Goal: Register for event/course

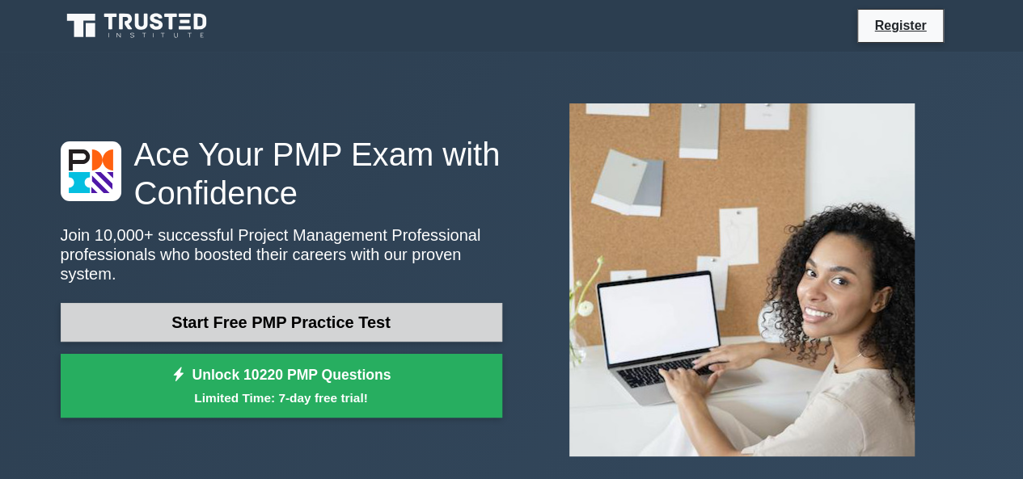
click at [404, 319] on link "Start Free PMP Practice Test" at bounding box center [281, 322] width 441 height 39
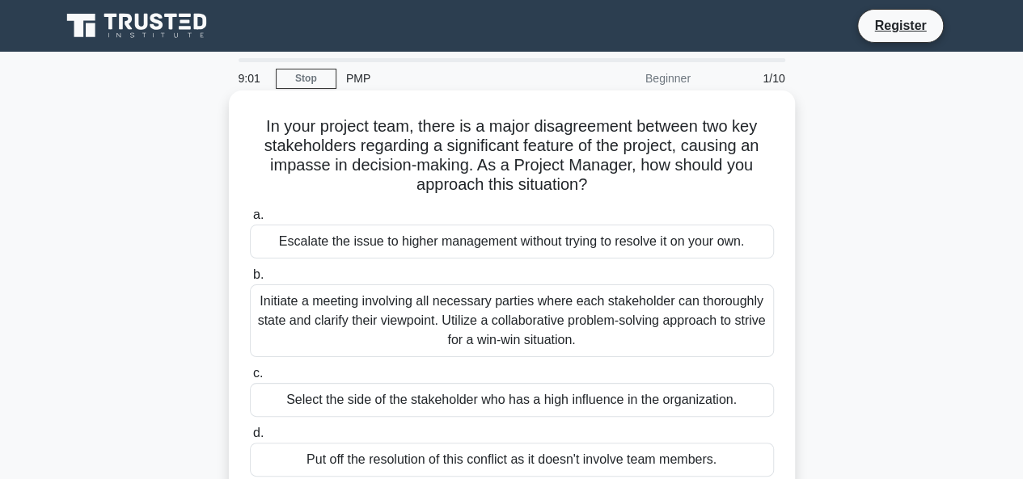
click at [496, 243] on div "Escalate the issue to higher management without trying to resolve it on your ow…" at bounding box center [512, 242] width 524 height 34
click at [250, 221] on input "a. Escalate the issue to higher management without trying to resolve it on your…" at bounding box center [250, 215] width 0 height 11
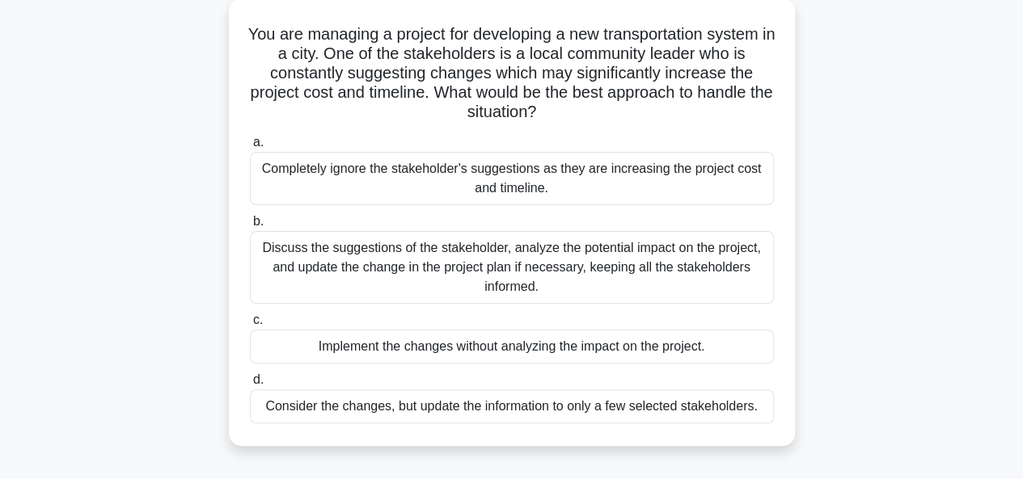
scroll to position [162, 0]
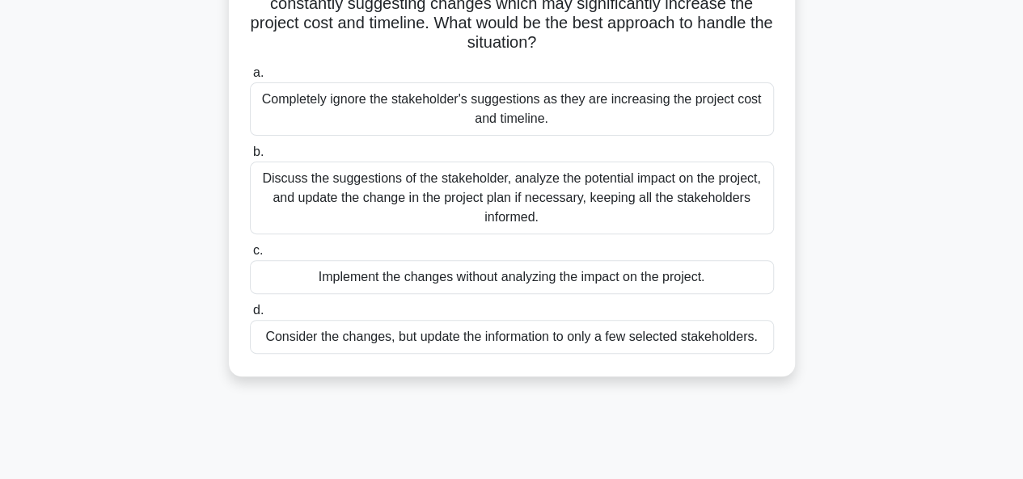
click at [646, 195] on div "Discuss the suggestions of the stakeholder, analyze the potential impact on the…" at bounding box center [512, 198] width 524 height 73
click at [250, 158] on input "b. Discuss the suggestions of the stakeholder, analyze the potential impact on …" at bounding box center [250, 152] width 0 height 11
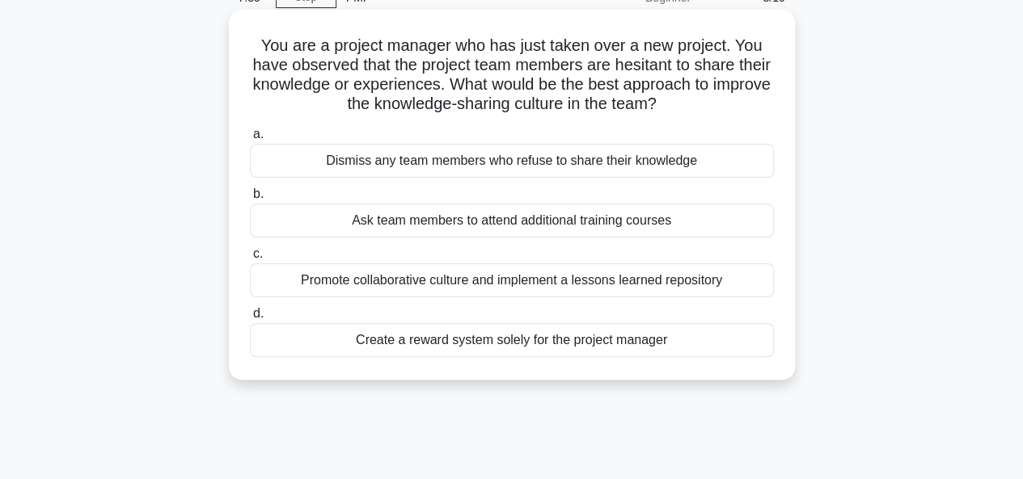
scroll to position [0, 0]
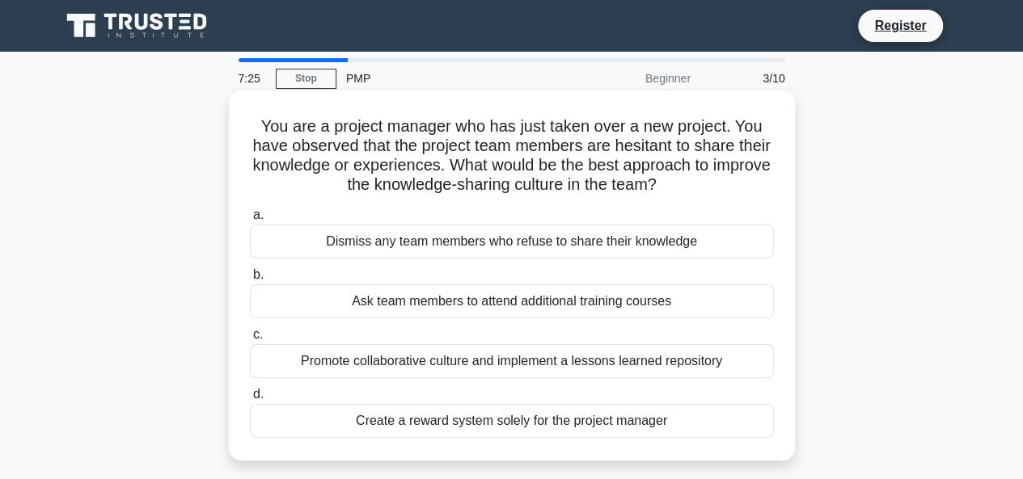
click at [542, 306] on div "Ask team members to attend additional training courses" at bounding box center [512, 302] width 524 height 34
click at [250, 281] on input "b. Ask team members to attend additional training courses" at bounding box center [250, 275] width 0 height 11
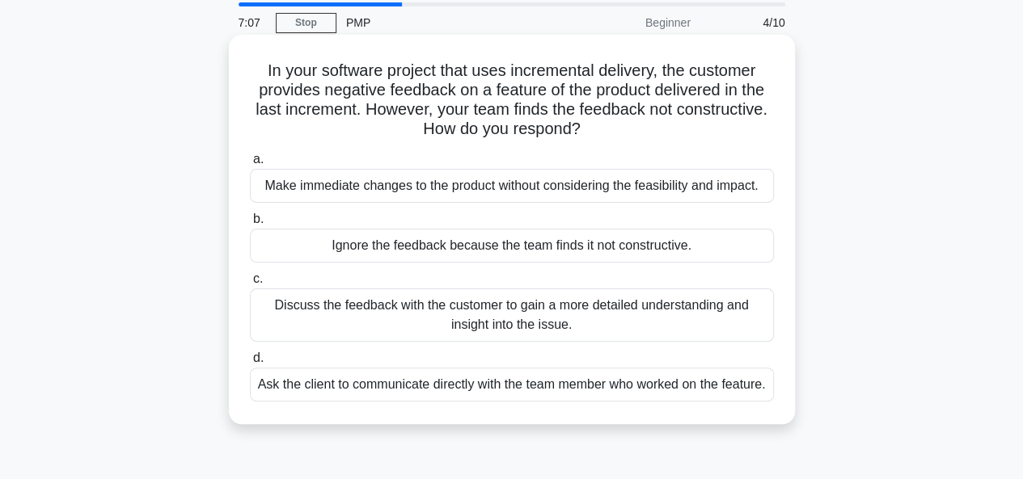
scroll to position [81, 0]
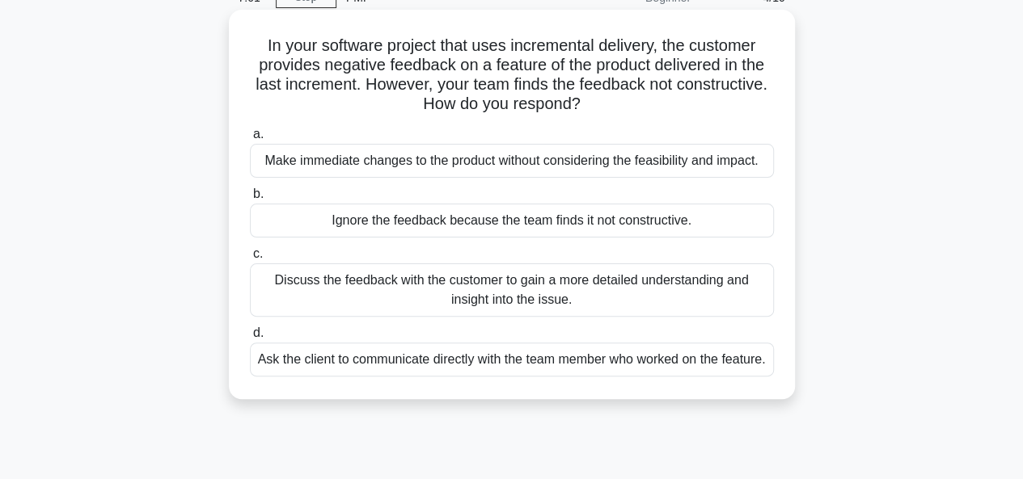
click at [622, 293] on div "Discuss the feedback with the customer to gain a more detailed understanding an…" at bounding box center [512, 290] width 524 height 53
click at [250, 259] on input "c. Discuss the feedback with the customer to gain a more detailed understanding…" at bounding box center [250, 254] width 0 height 11
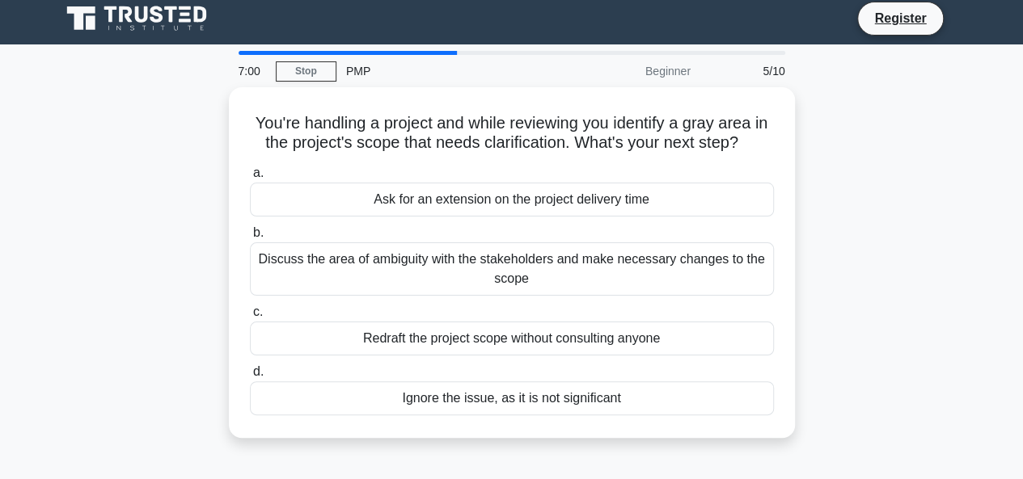
scroll to position [0, 0]
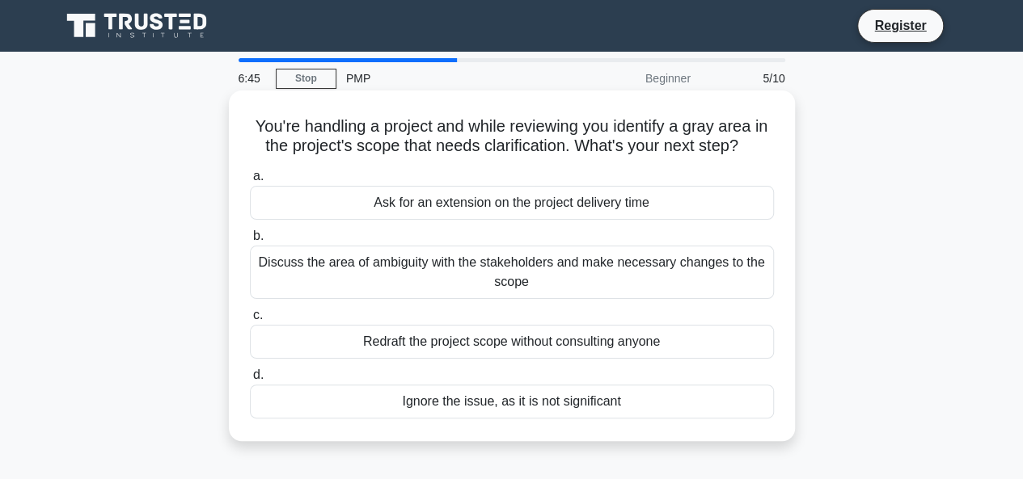
click at [682, 205] on div "Ask for an extension on the project delivery time" at bounding box center [512, 203] width 524 height 34
click at [250, 182] on input "a. Ask for an extension on the project delivery time" at bounding box center [250, 176] width 0 height 11
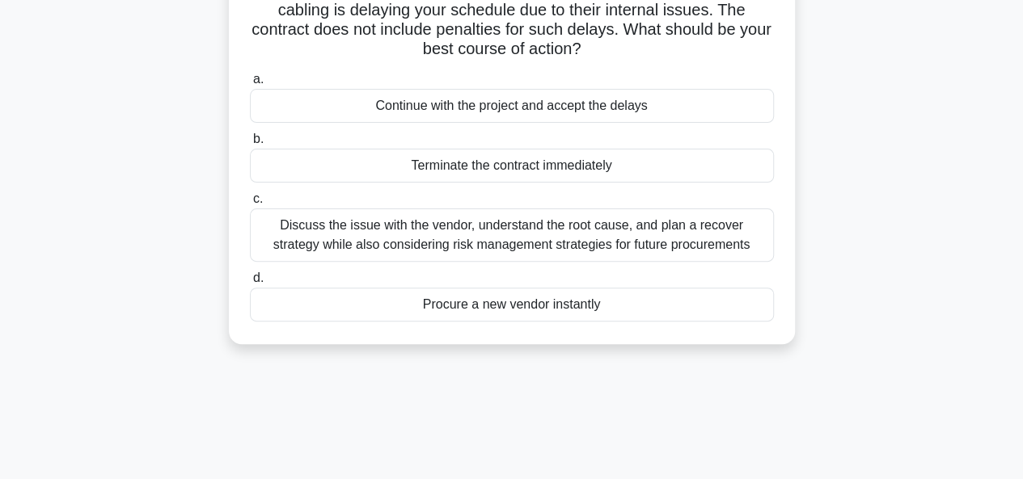
scroll to position [162, 0]
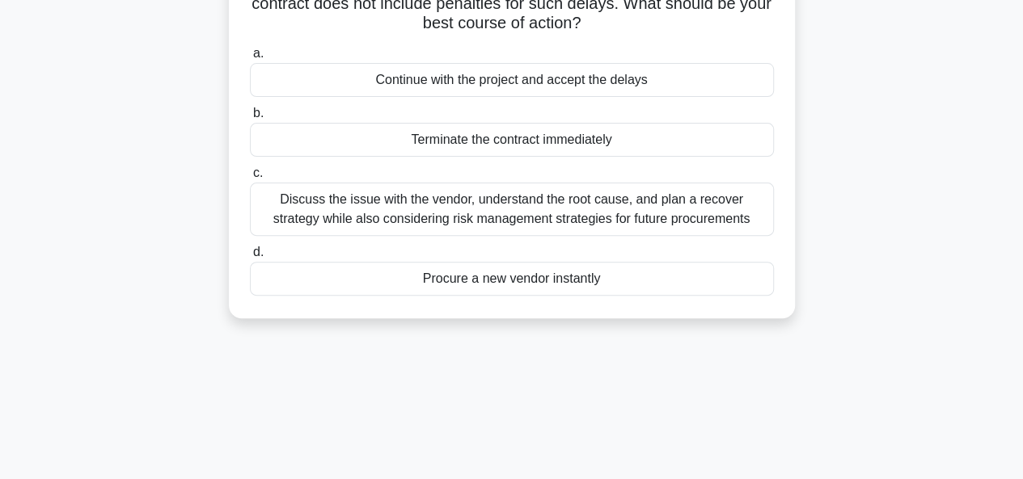
click at [687, 214] on div "Discuss the issue with the vendor, understand the root cause, and plan a recove…" at bounding box center [512, 209] width 524 height 53
click at [250, 179] on input "c. Discuss the issue with the vendor, understand the root cause, and plan a rec…" at bounding box center [250, 173] width 0 height 11
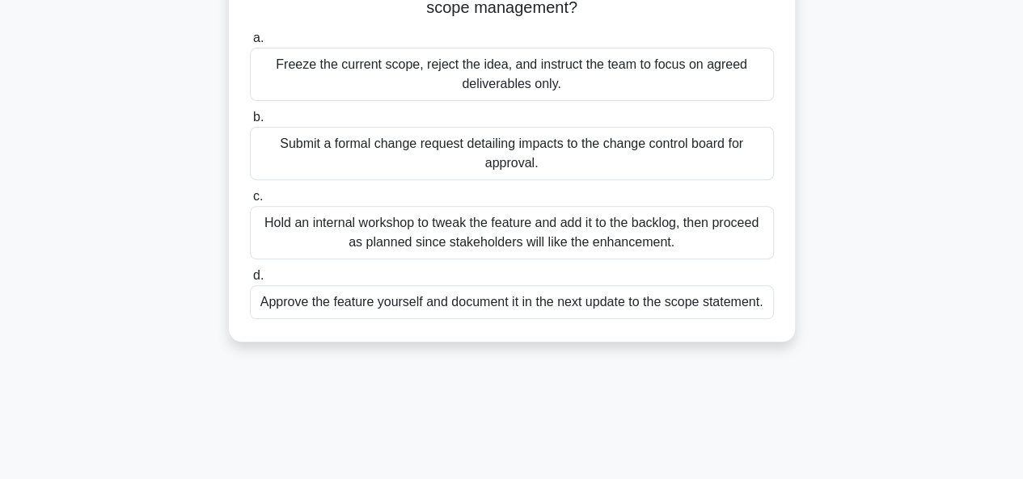
scroll to position [243, 0]
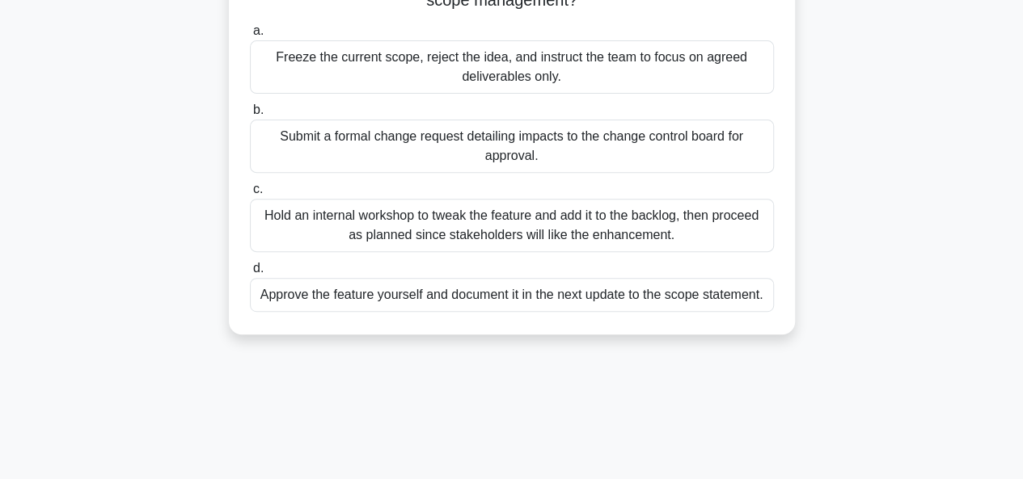
click at [445, 292] on div "Approve the feature yourself and document it in the next update to the scope st…" at bounding box center [512, 295] width 524 height 34
click at [250, 274] on input "d. Approve the feature yourself and document it in the next update to the scope…" at bounding box center [250, 269] width 0 height 11
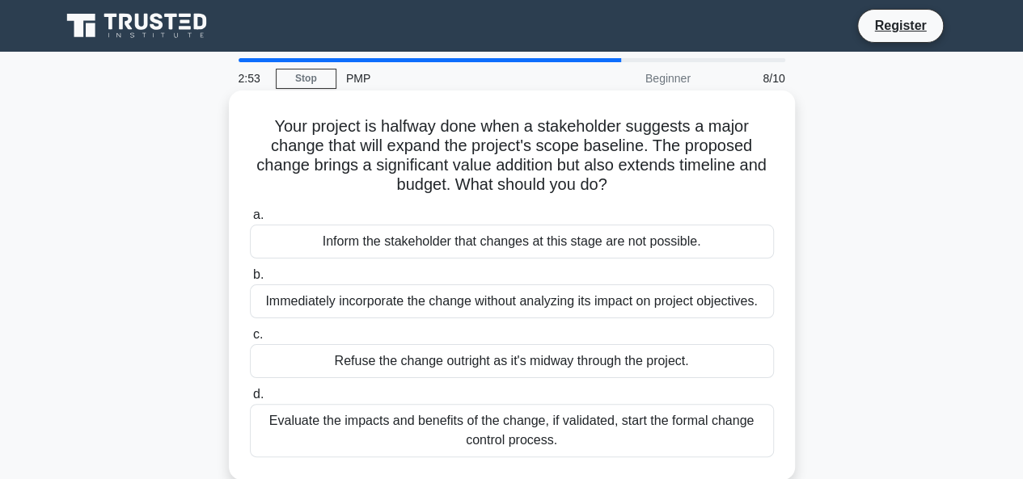
scroll to position [81, 0]
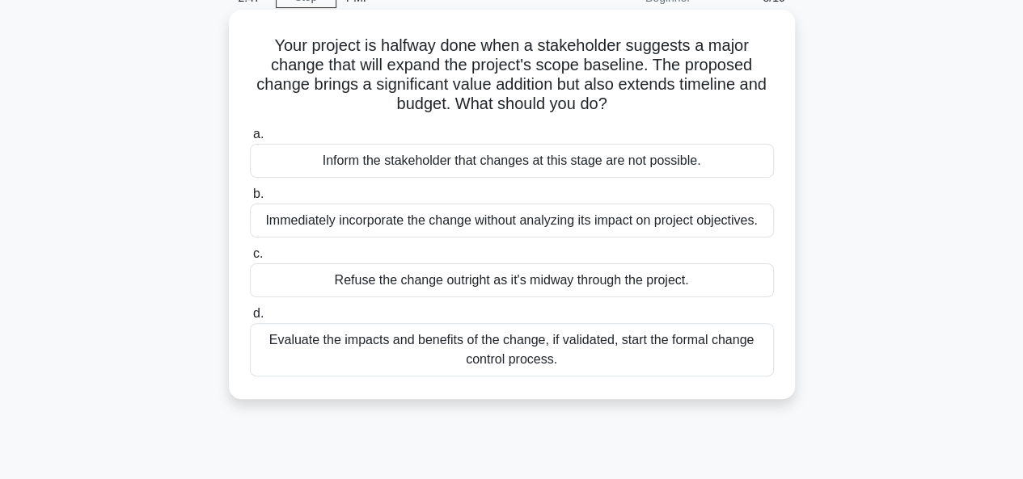
click at [684, 346] on div "Evaluate the impacts and benefits of the change, if validated, start the formal…" at bounding box center [512, 349] width 524 height 53
click at [250, 319] on input "d. Evaluate the impacts and benefits of the change, if validated, start the for…" at bounding box center [250, 314] width 0 height 11
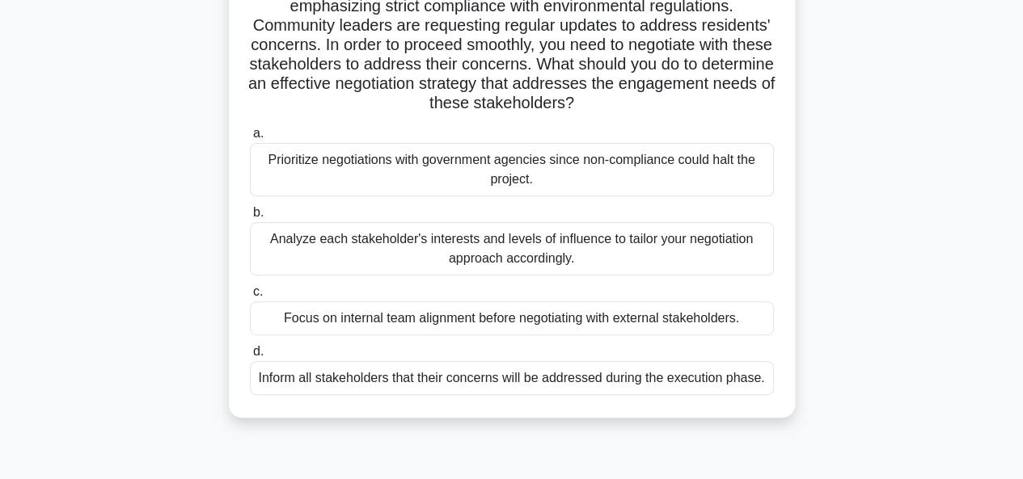
scroll to position [243, 0]
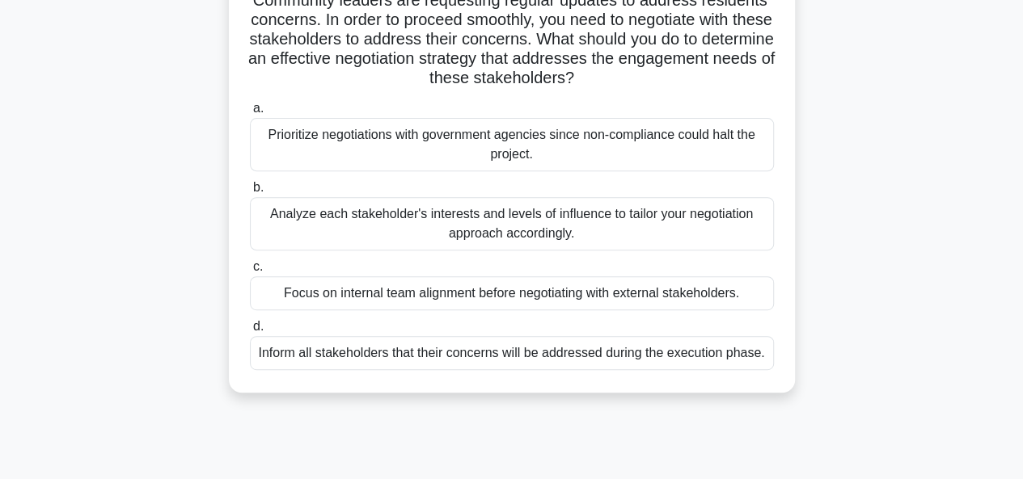
click at [618, 211] on div "Analyze each stakeholder's interests and levels of influence to tailor your neg…" at bounding box center [512, 223] width 524 height 53
click at [250, 193] on input "b. Analyze each stakeholder's interests and levels of influence to tailor your …" at bounding box center [250, 188] width 0 height 11
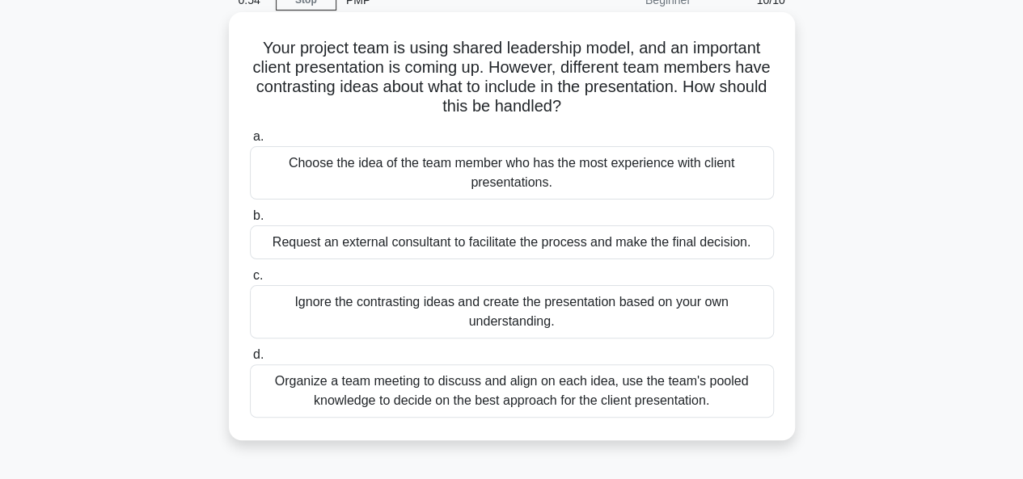
scroll to position [81, 0]
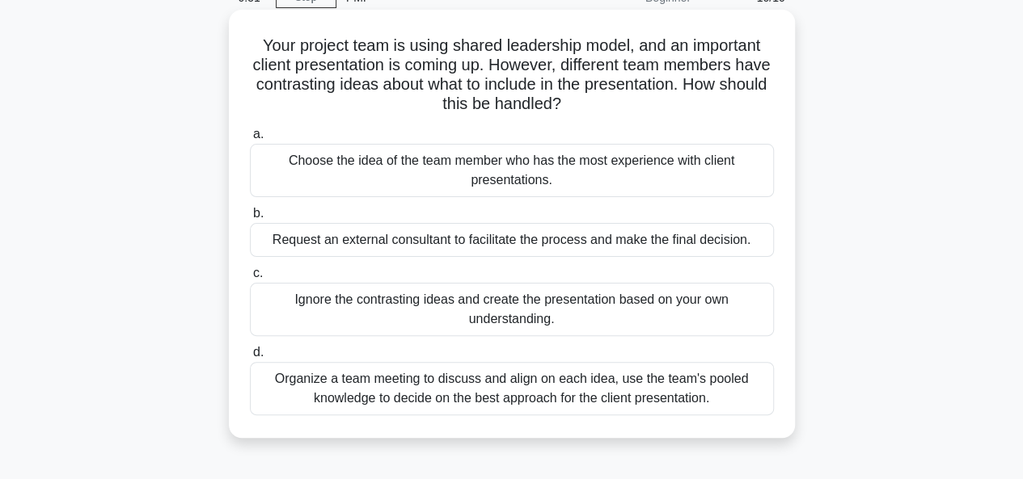
click at [495, 401] on div "Organize a team meeting to discuss and align on each idea, use the team's poole…" at bounding box center [512, 388] width 524 height 53
click at [250, 358] on input "d. Organize a team meeting to discuss and align on each idea, use the team's po…" at bounding box center [250, 353] width 0 height 11
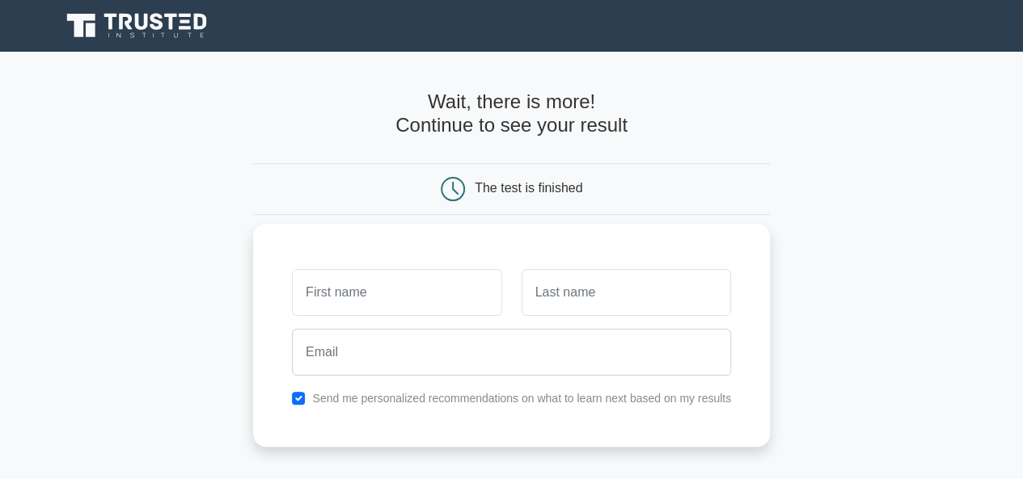
click at [414, 311] on input "text" at bounding box center [396, 292] width 209 height 47
type input "[PERSON_NAME]"
click at [580, 312] on input "text" at bounding box center [625, 292] width 209 height 47
type input "Bortey"
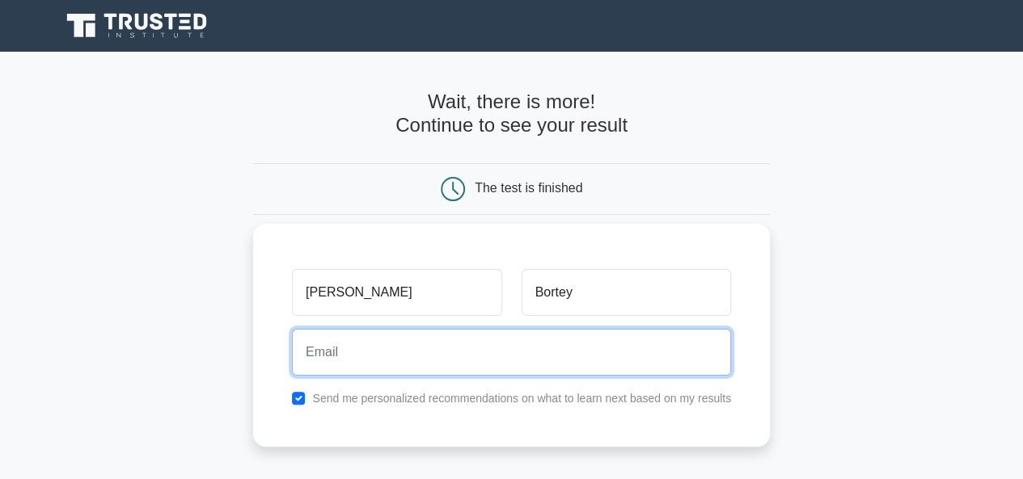
click at [501, 343] on input "email" at bounding box center [511, 352] width 439 height 47
type input "sampson.bortey@uhs.nhs.uk"
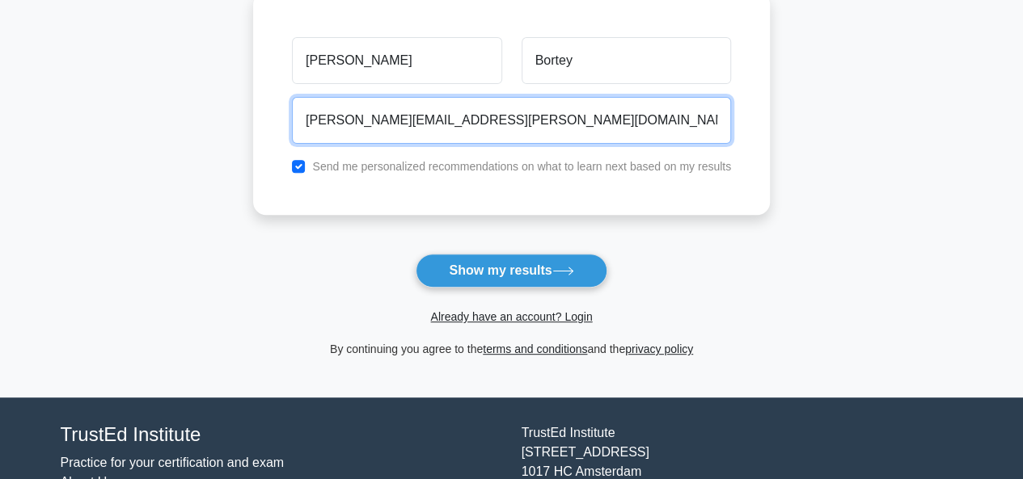
scroll to position [243, 0]
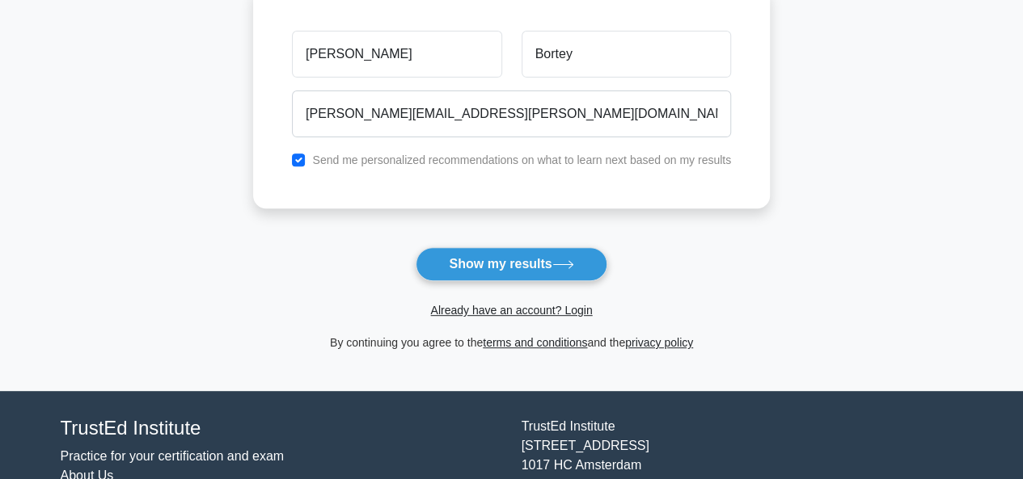
click at [458, 272] on button "Show my results" at bounding box center [511, 264] width 191 height 34
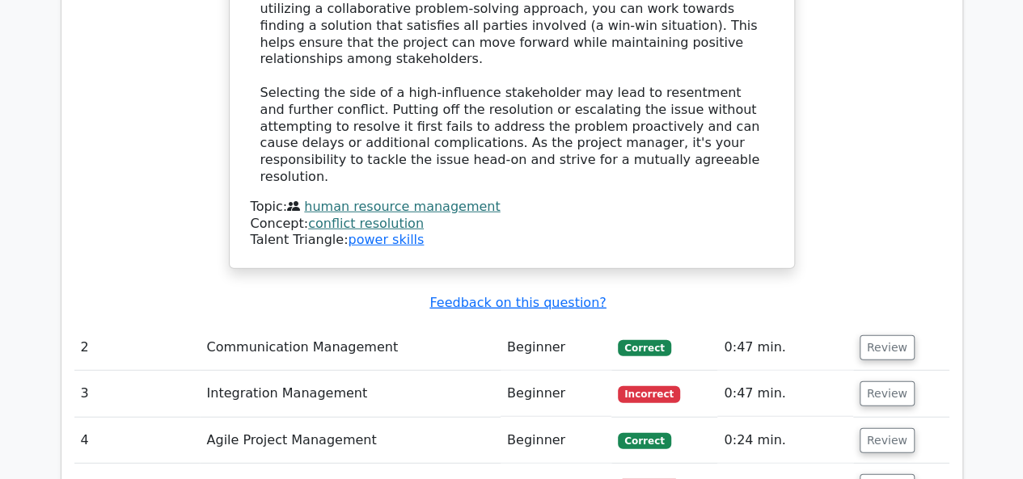
scroll to position [2021, 0]
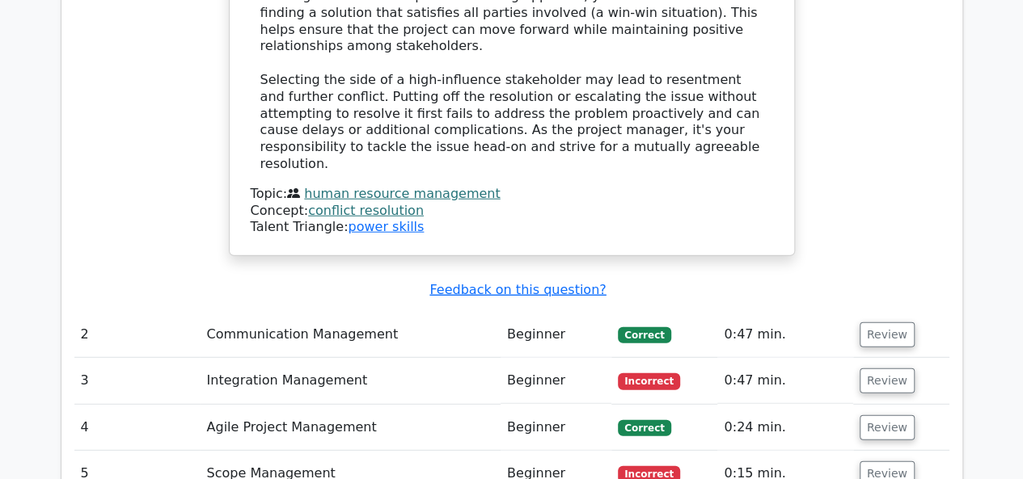
click at [504, 312] on td "Beginner" at bounding box center [555, 335] width 111 height 46
click at [626, 327] on span "Correct" at bounding box center [644, 335] width 53 height 16
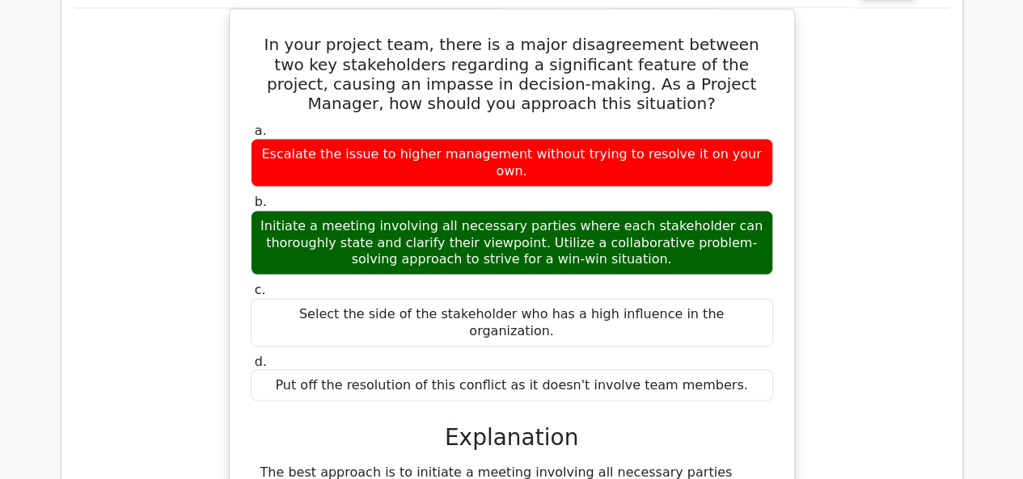
scroll to position [1293, 0]
